Goal: Navigation & Orientation: Find specific page/section

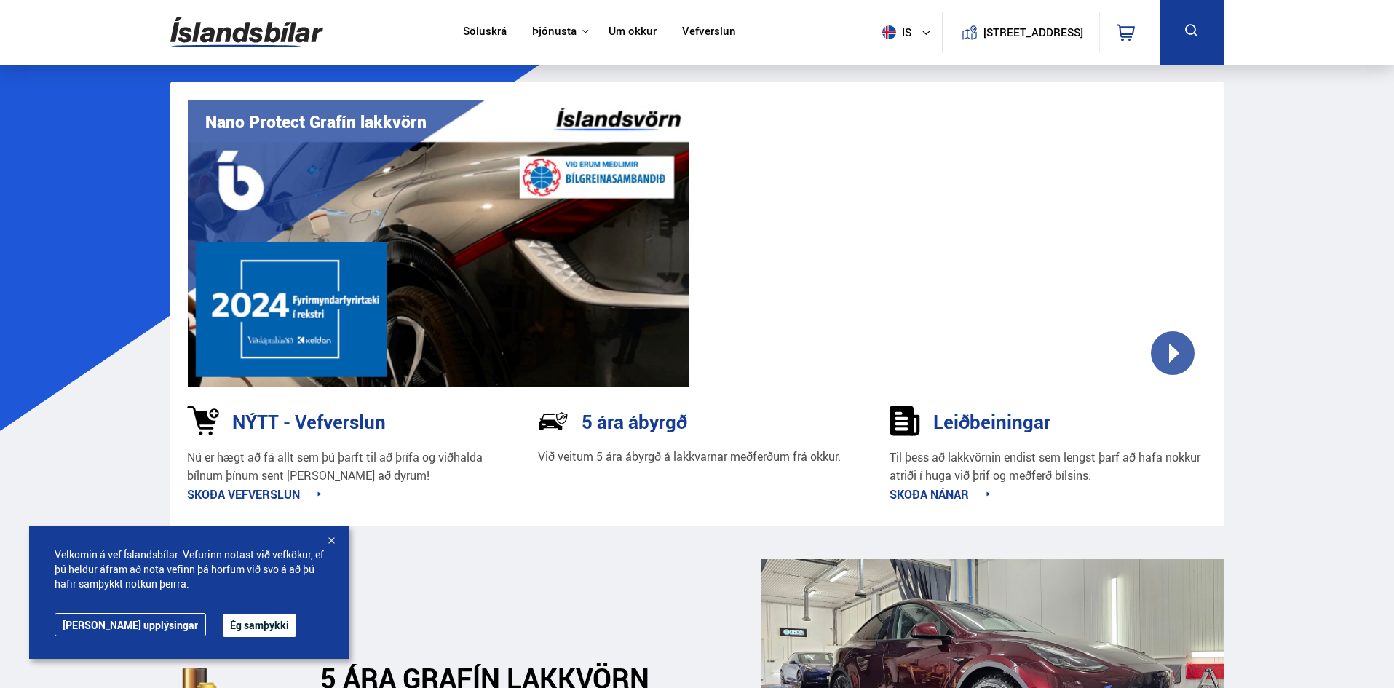
click at [486, 31] on link "Söluskrá" at bounding box center [485, 32] width 44 height 15
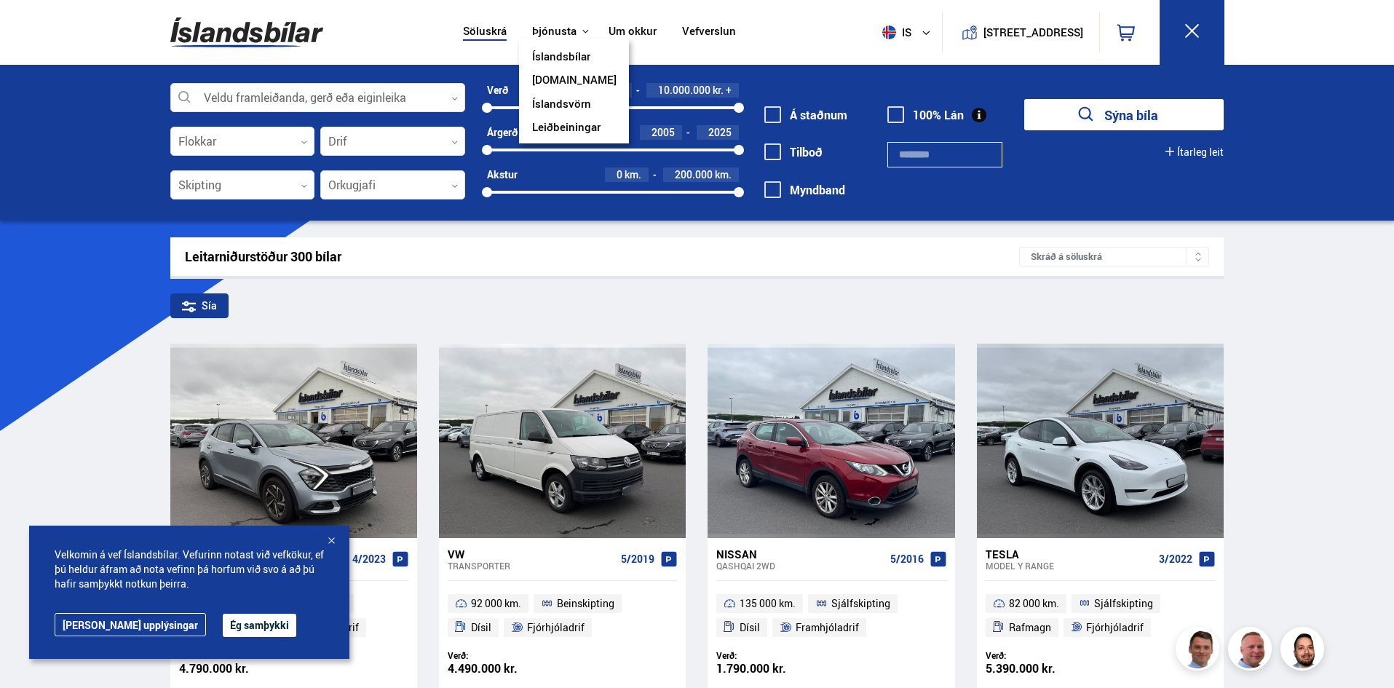
click at [553, 27] on button "Þjónusta" at bounding box center [554, 32] width 44 height 14
click at [632, 33] on link "Um okkur" at bounding box center [633, 32] width 48 height 15
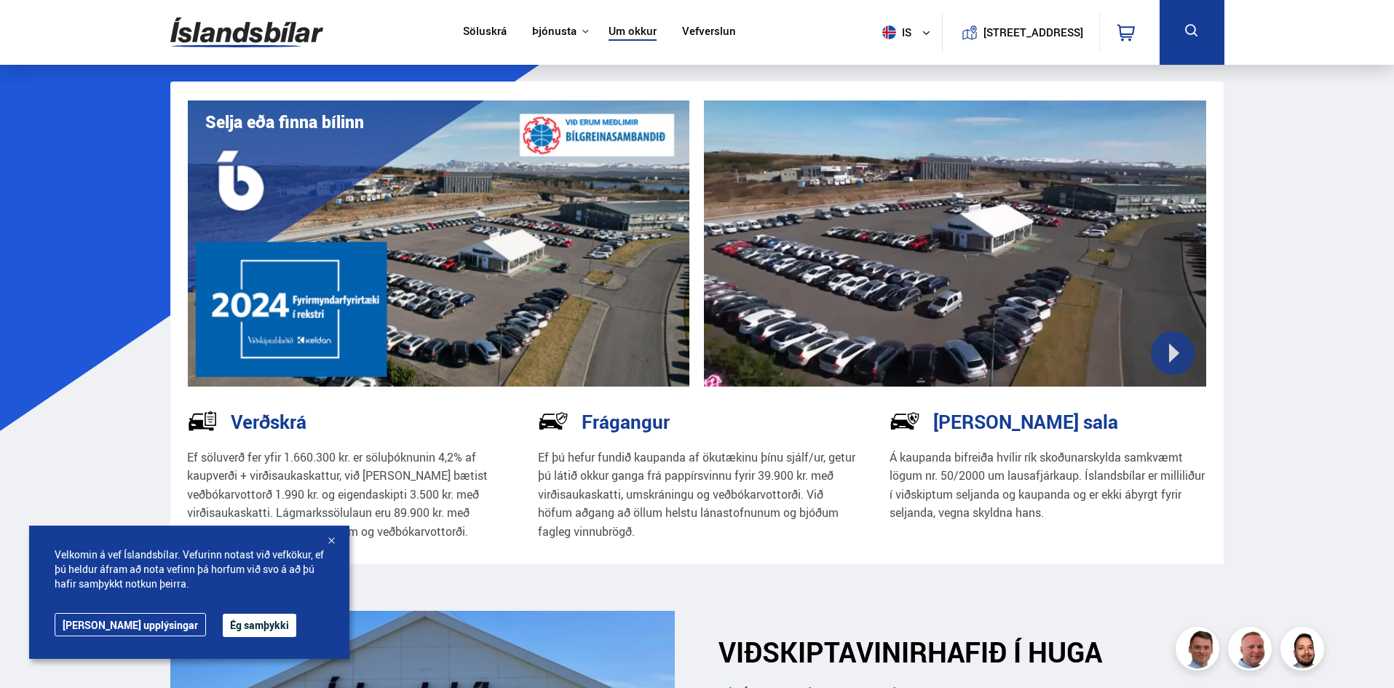
click at [693, 33] on link "Vefverslun" at bounding box center [709, 32] width 54 height 15
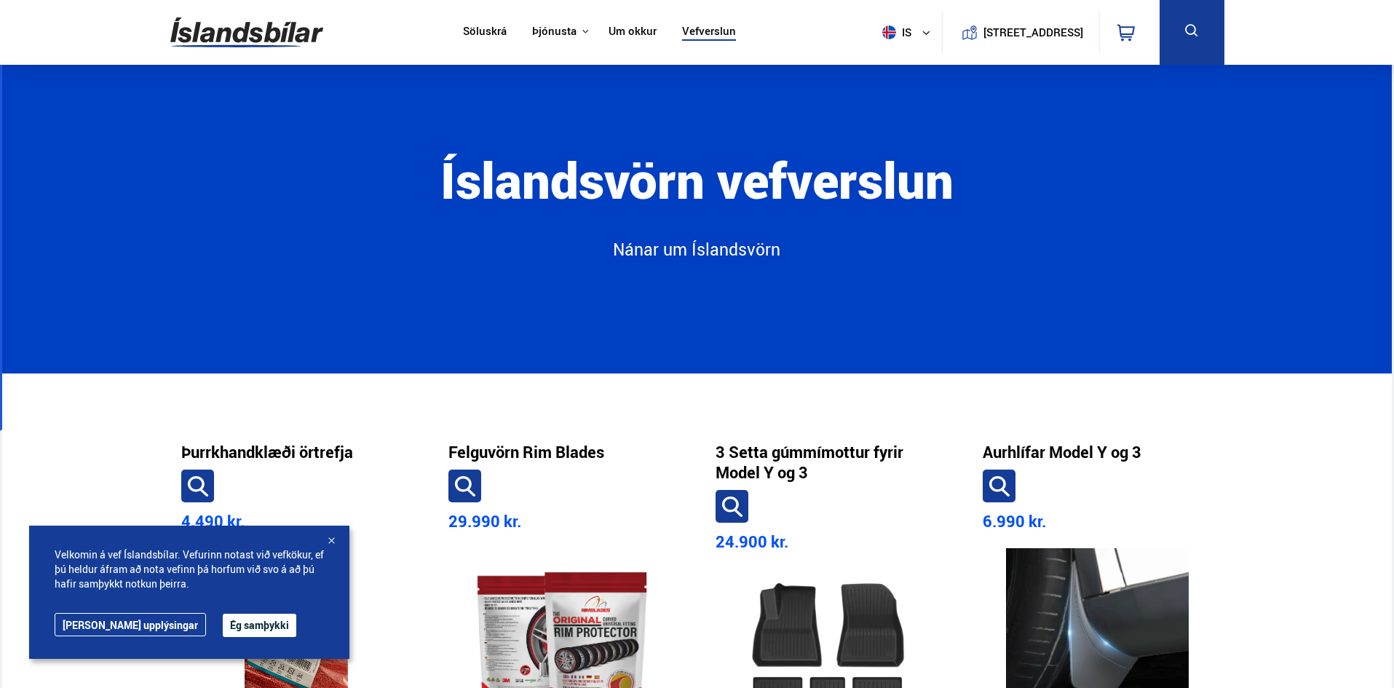
click at [264, 32] on img at bounding box center [246, 32] width 153 height 47
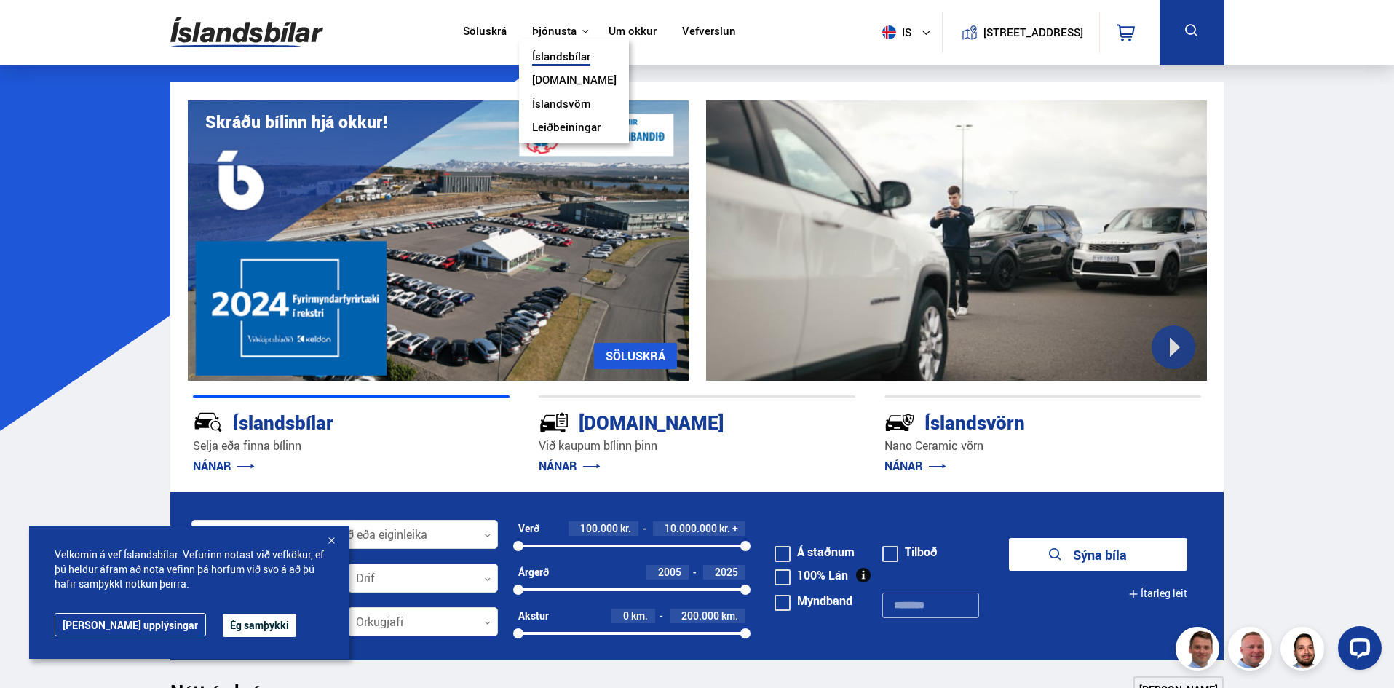
click at [563, 106] on link "Íslandsvörn" at bounding box center [561, 105] width 59 height 15
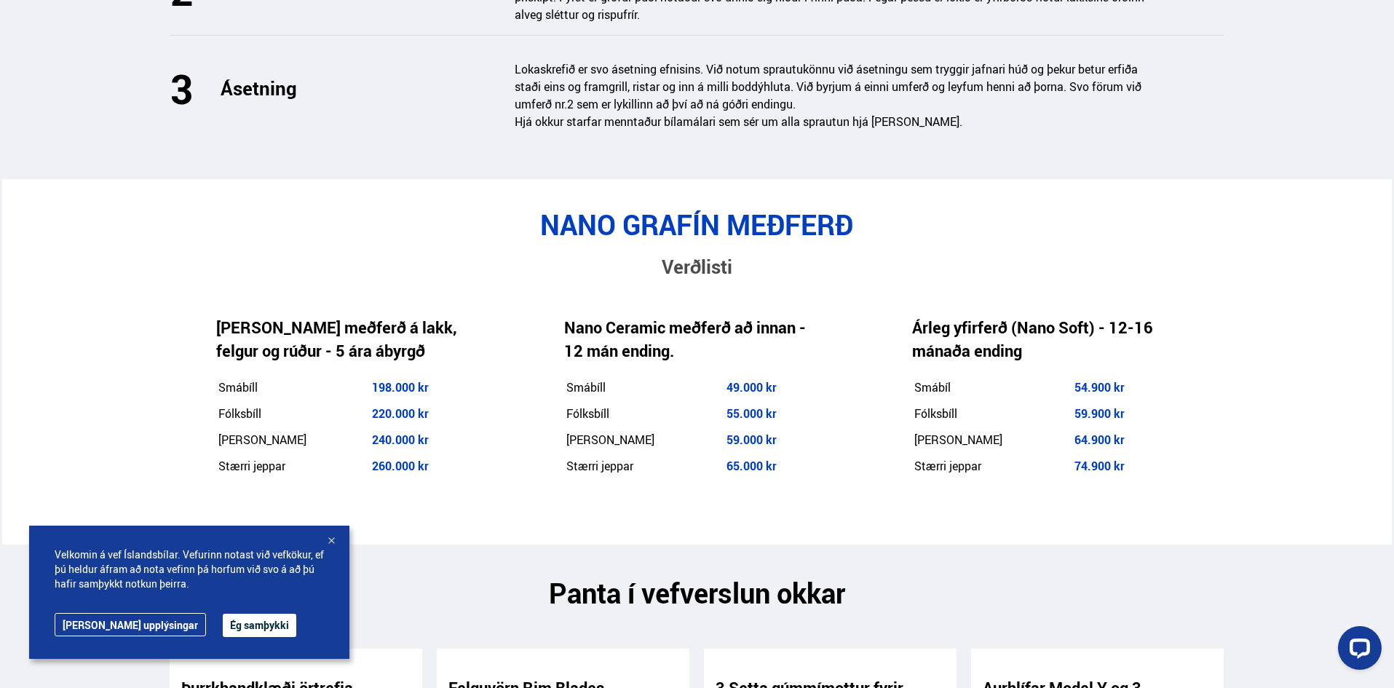
scroll to position [2330, 0]
